Goal: Task Accomplishment & Management: Manage account settings

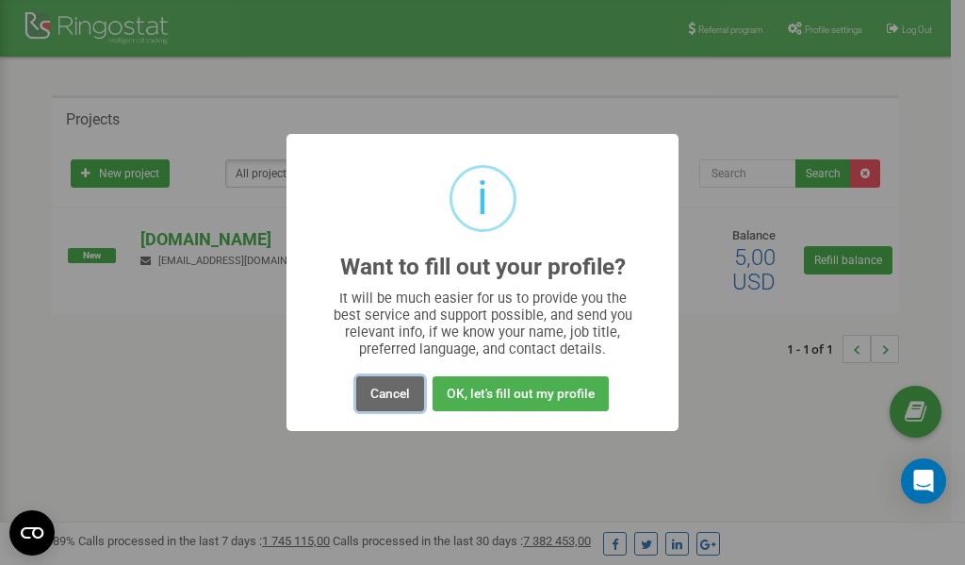
click at [405, 389] on button "Cancel" at bounding box center [390, 393] width 68 height 35
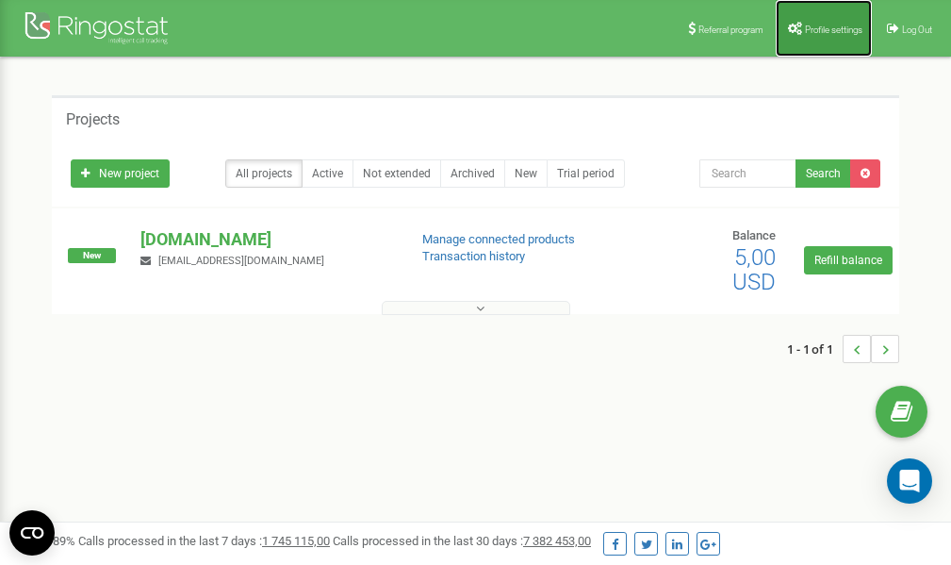
click at [819, 29] on span "Profile settings" at bounding box center [833, 30] width 57 height 10
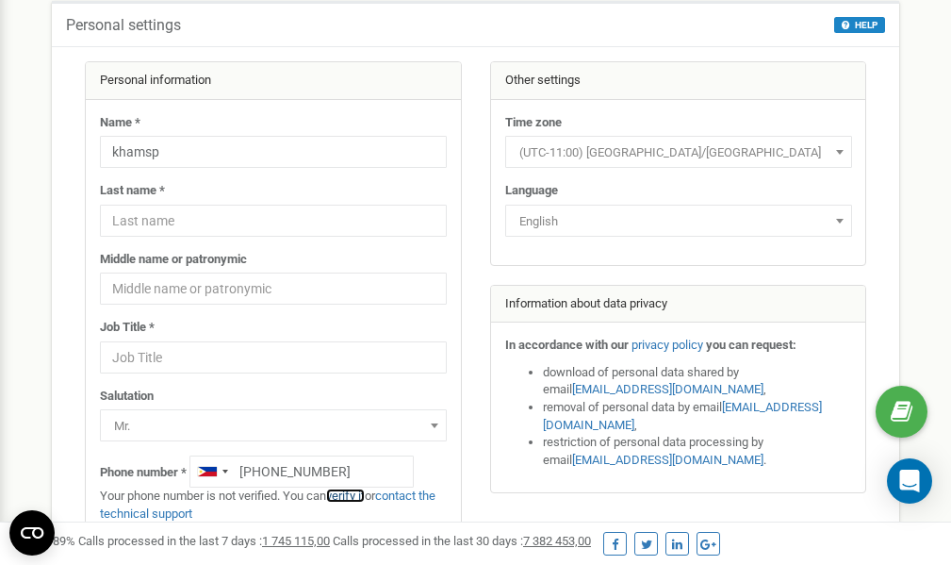
click at [352, 494] on link "verify it" at bounding box center [345, 495] width 39 height 14
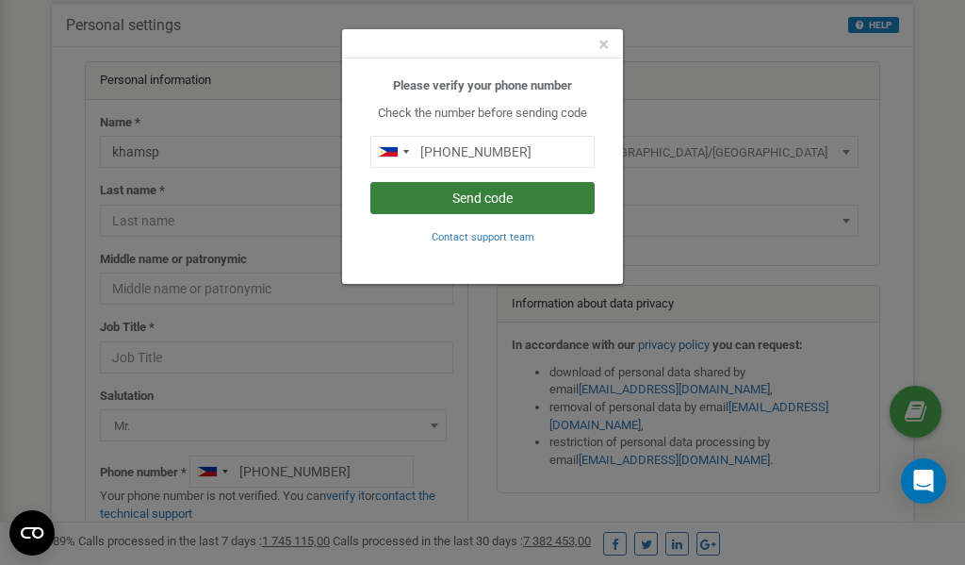
click at [478, 199] on button "Send code" at bounding box center [482, 198] width 224 height 32
